Goal: Complete application form

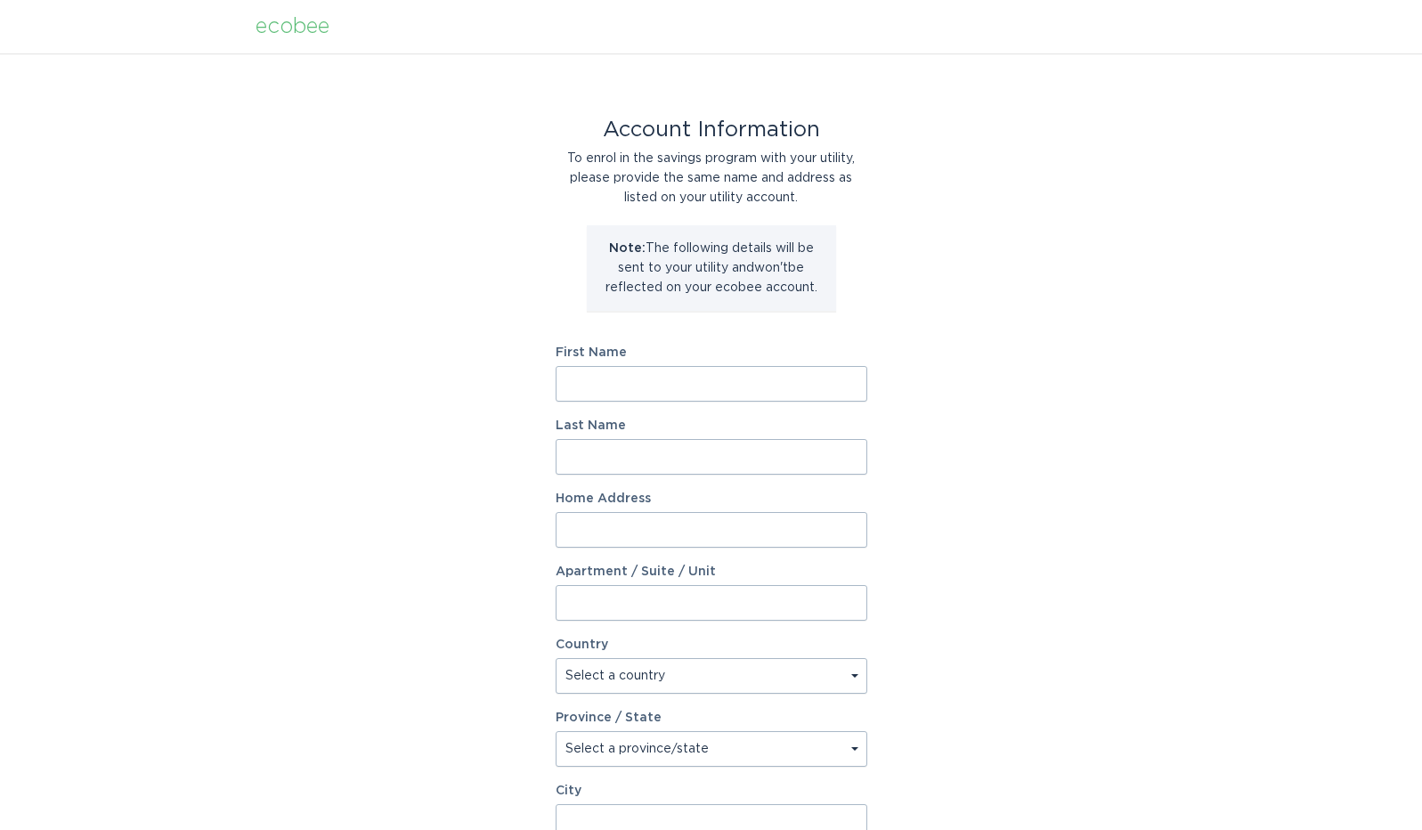
click at [602, 378] on input "First Name" at bounding box center [712, 384] width 312 height 36
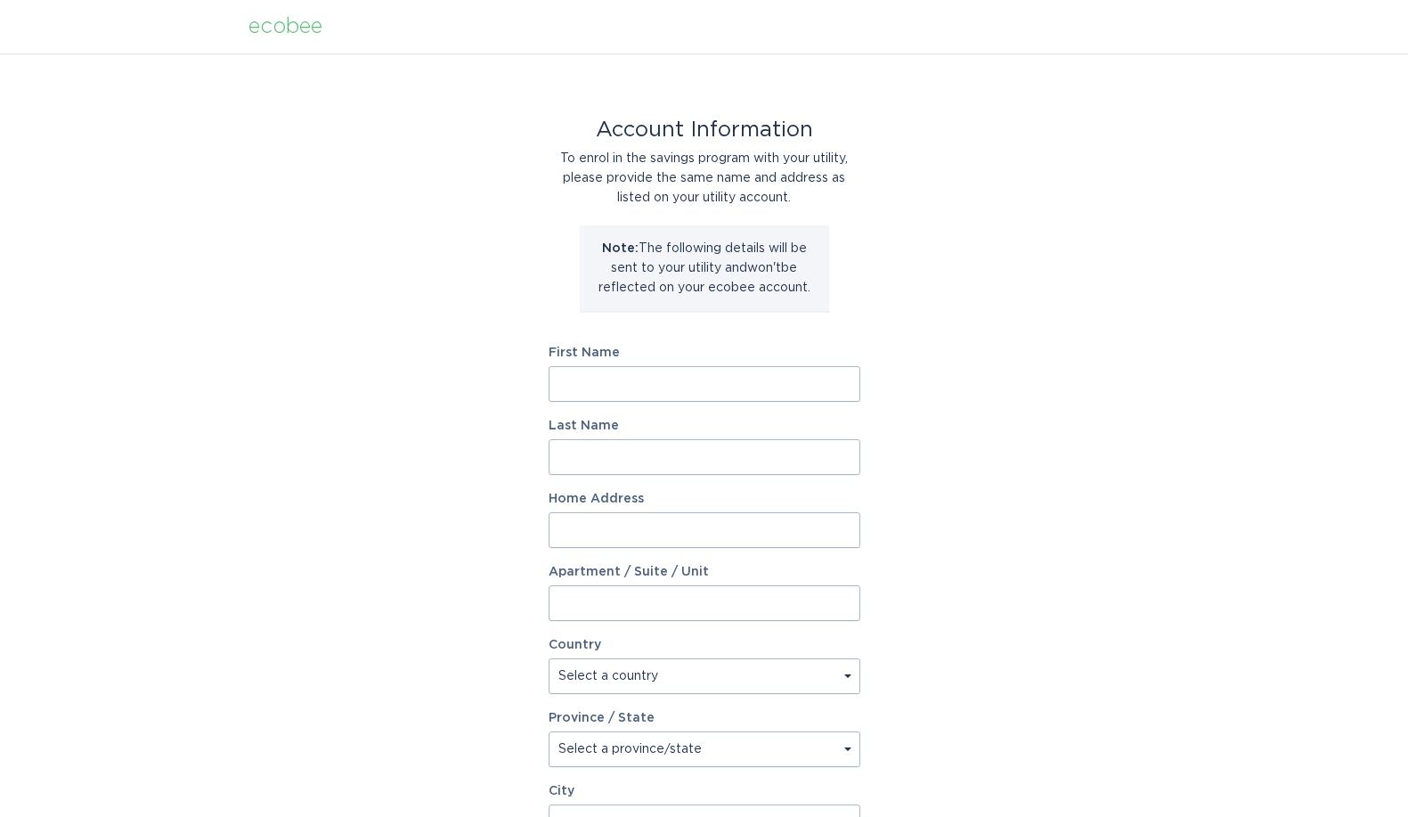
click at [581, 392] on input "First Name" at bounding box center [705, 384] width 312 height 36
type input "Stacey"
type input "Carmichael"
type input "3709 Grand Way"
type input "225"
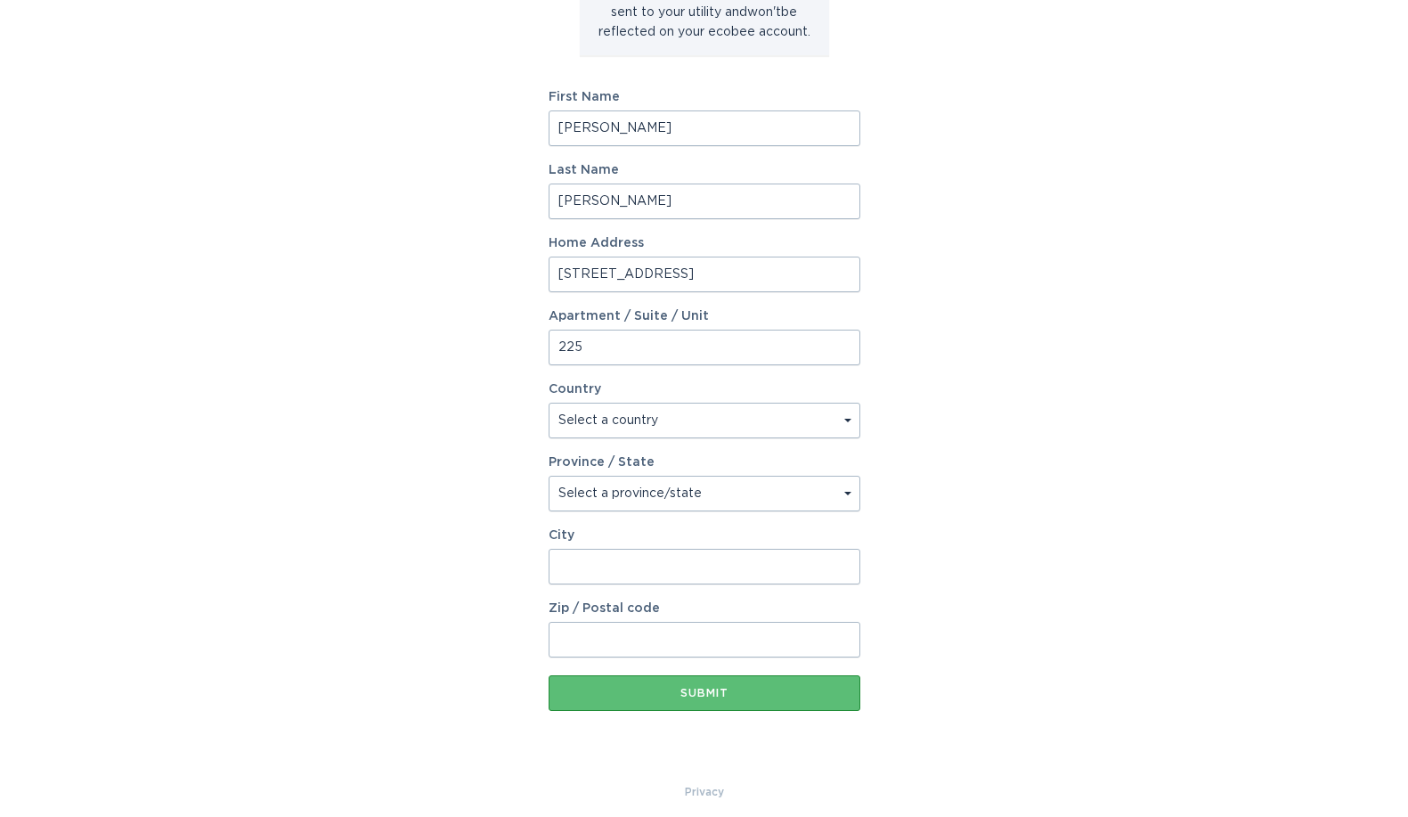
scroll to position [267, 0]
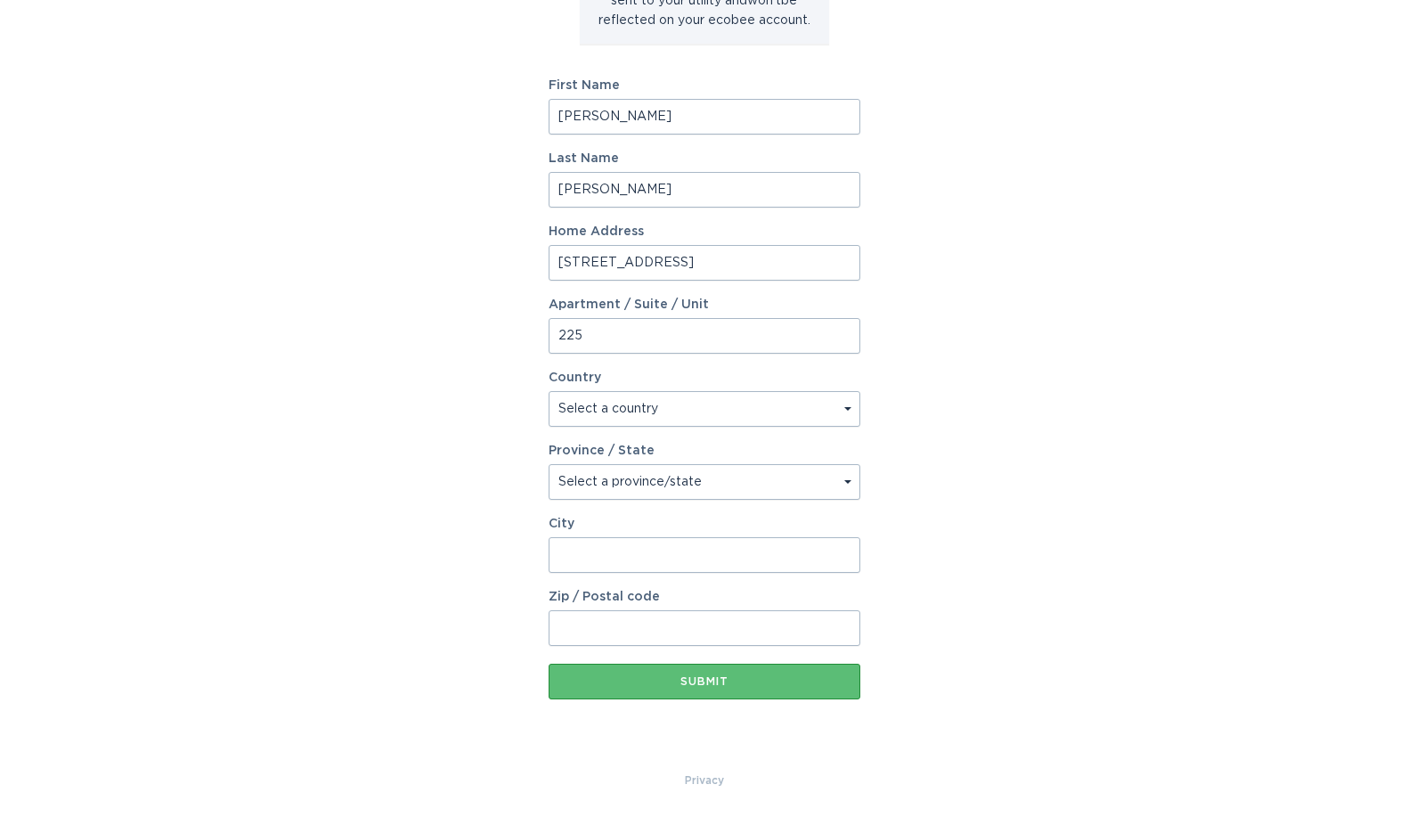
click at [826, 409] on select "Select a country Canada USA" at bounding box center [705, 409] width 312 height 36
select select "US"
click at [549, 391] on select "Select a country Canada USA" at bounding box center [705, 409] width 312 height 36
click at [728, 486] on select "Select a province/state Alabama Alaska American Samoa Arizona Arkansas Californ…" at bounding box center [705, 482] width 312 height 36
select select "MN"
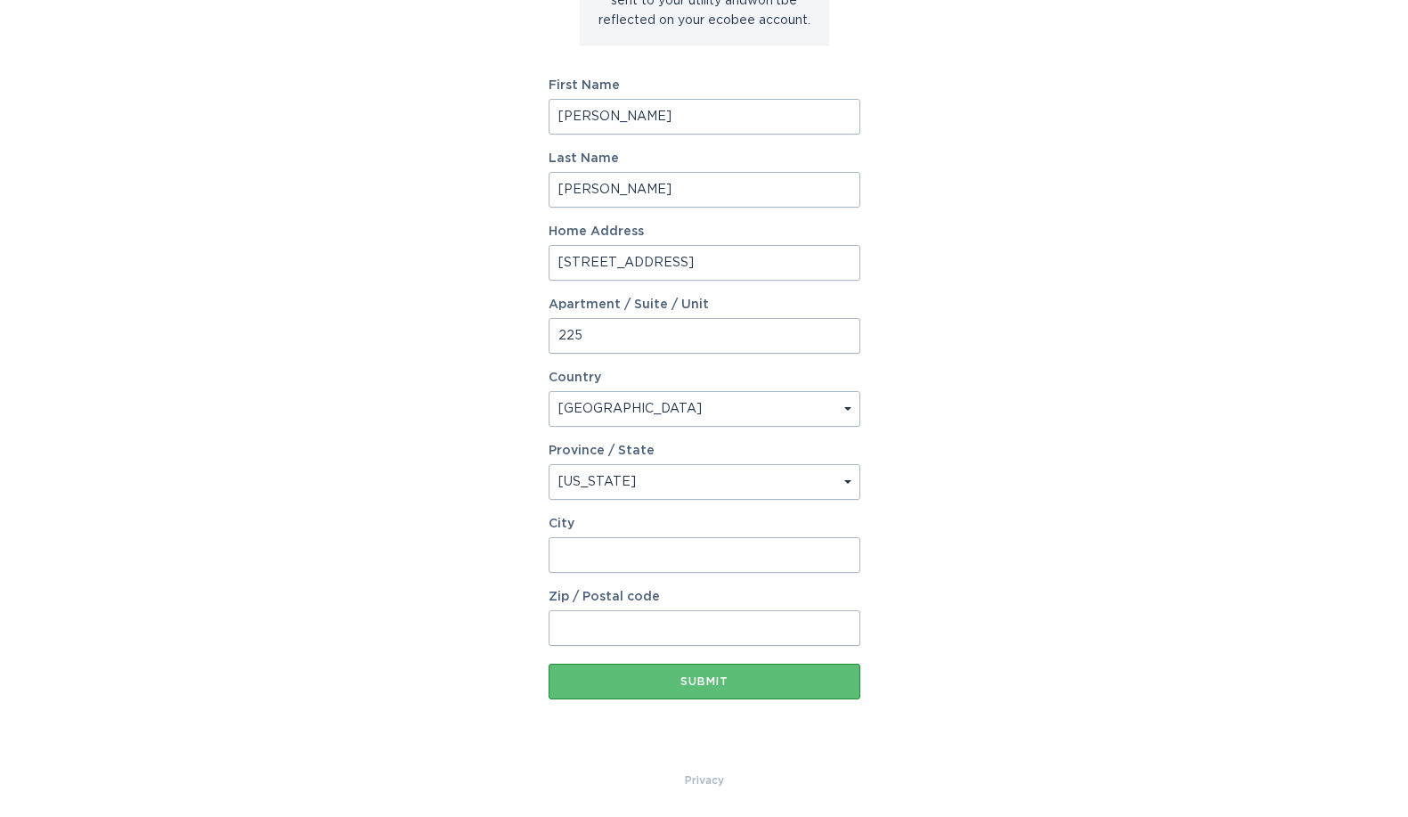
click at [549, 464] on select "Select a province/state Alabama Alaska American Samoa Arizona Arkansas Californ…" at bounding box center [705, 482] width 312 height 36
click at [586, 555] on input "City" at bounding box center [705, 555] width 312 height 36
type input "St. Louis Park"
type input "55416"
click at [693, 679] on div "Submit" at bounding box center [704, 681] width 294 height 11
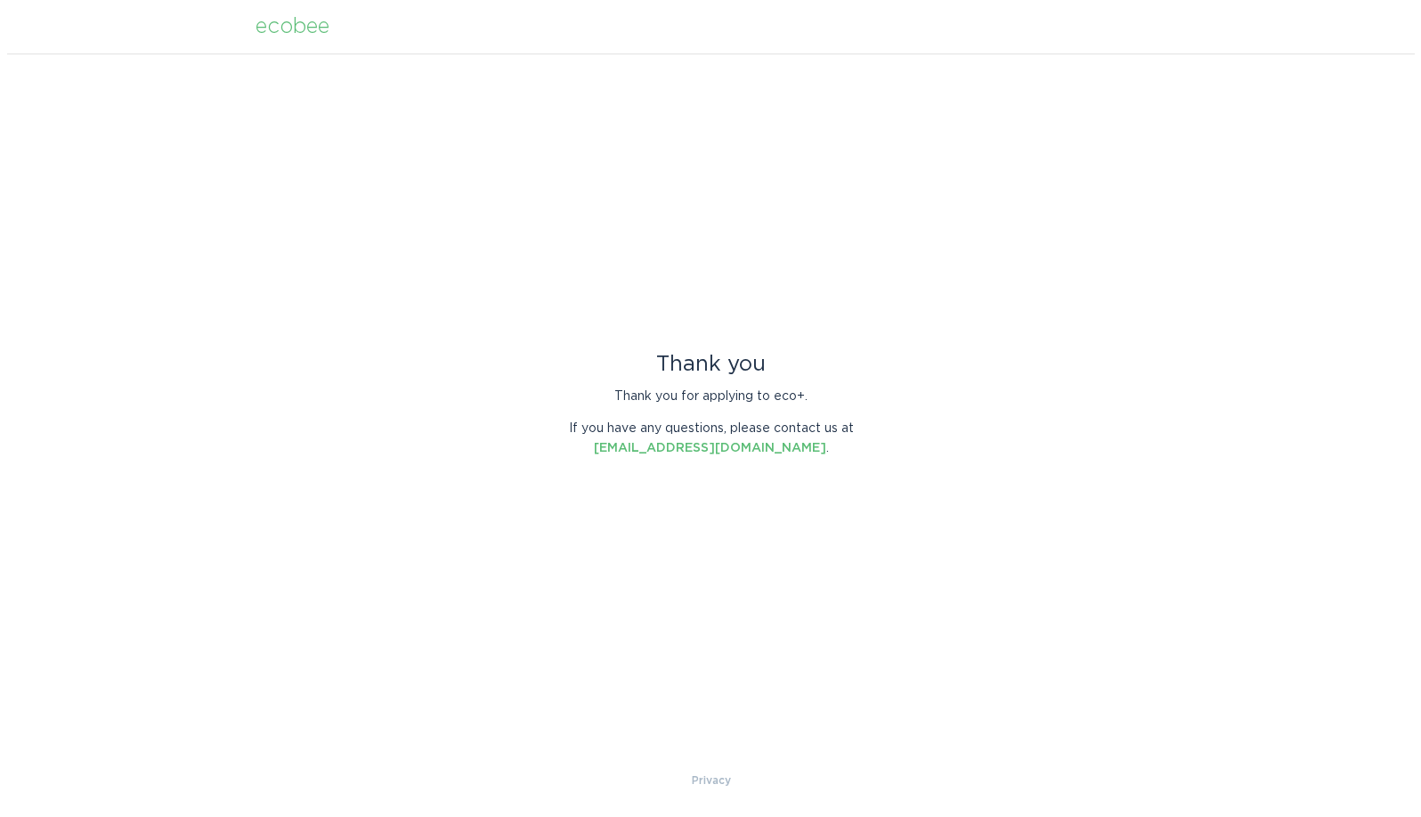
scroll to position [0, 0]
